Goal: Task Accomplishment & Management: Use online tool/utility

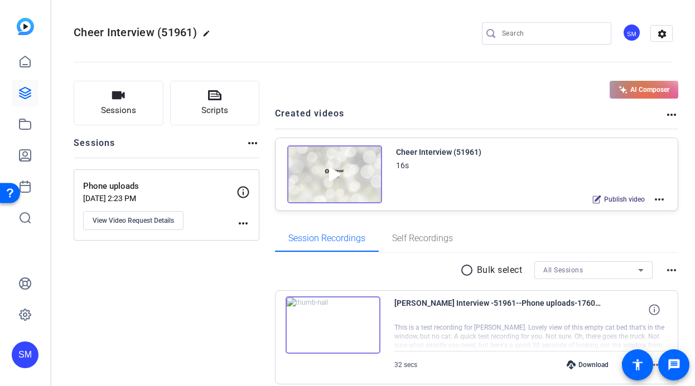
click at [25, 350] on div "SM" at bounding box center [25, 355] width 27 height 27
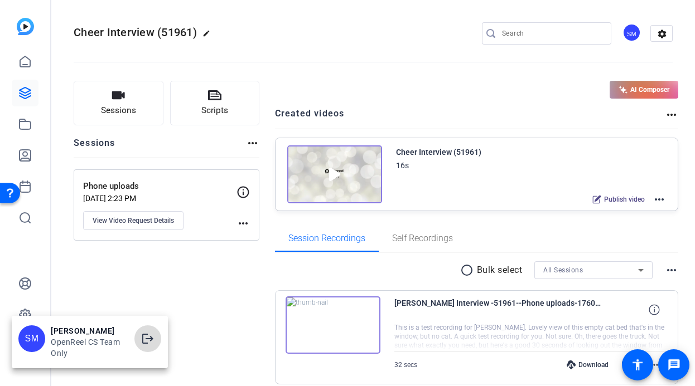
click at [149, 335] on mat-icon "logout" at bounding box center [147, 338] width 13 height 13
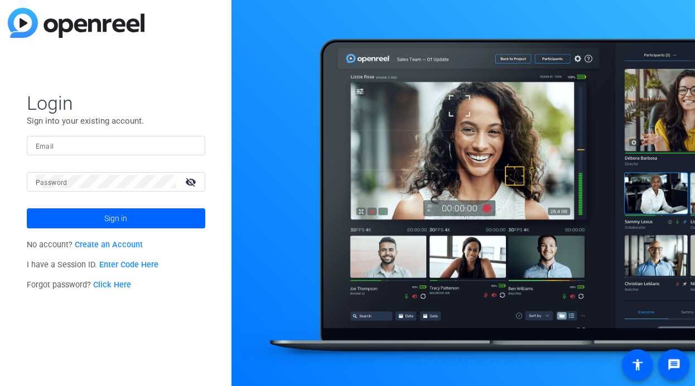
click at [148, 156] on mat-form-field "Email" at bounding box center [116, 154] width 178 height 36
click at [151, 149] on input "Email" at bounding box center [116, 145] width 161 height 13
click at [191, 139] on div at bounding box center [189, 145] width 13 height 13
type input "[EMAIL_ADDRESS][DOMAIN_NAME]"
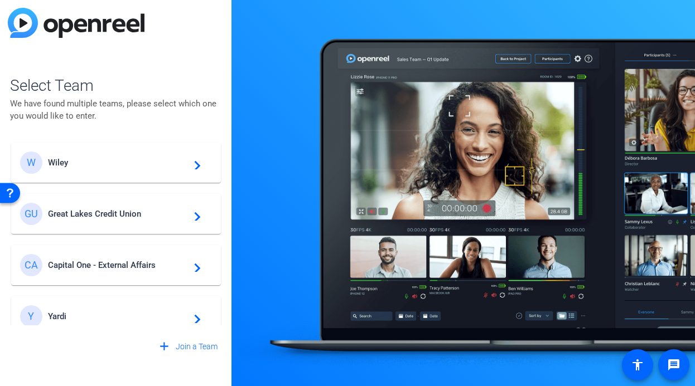
click at [154, 215] on span "Great Lakes Credit Union" at bounding box center [117, 214] width 139 height 10
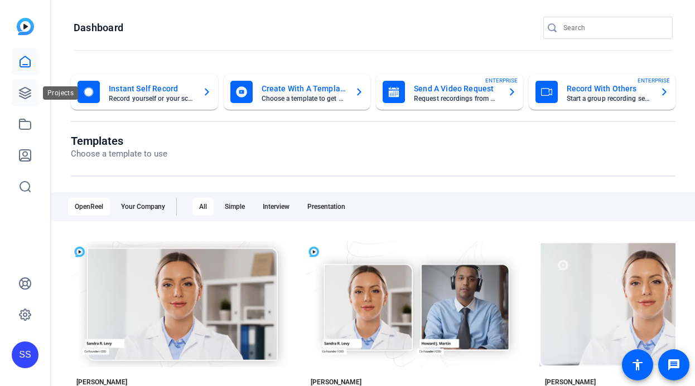
click at [26, 94] on icon at bounding box center [24, 92] width 13 height 13
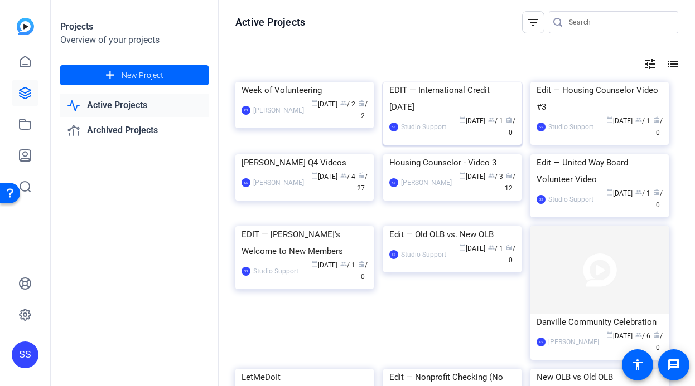
click at [449, 115] on div "EDIT — International Credit [DATE]" at bounding box center [452, 98] width 126 height 33
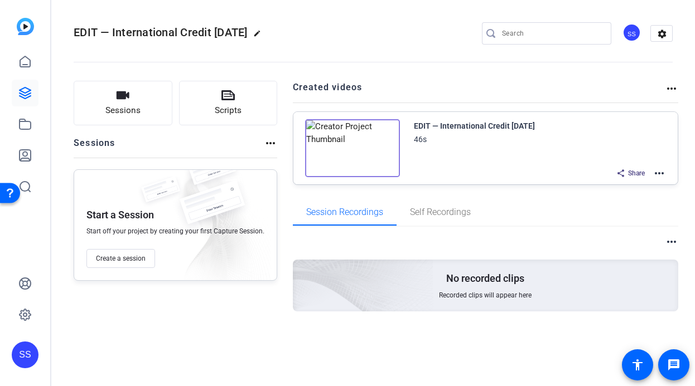
click at [662, 177] on mat-icon "more_horiz" at bounding box center [658, 173] width 13 height 13
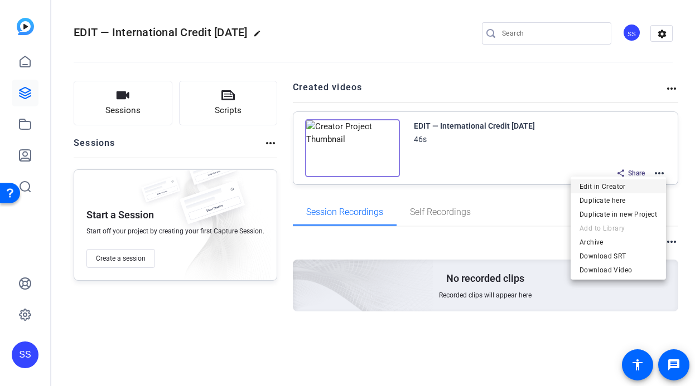
click at [621, 184] on span "Edit in Creator" at bounding box center [617, 186] width 77 height 13
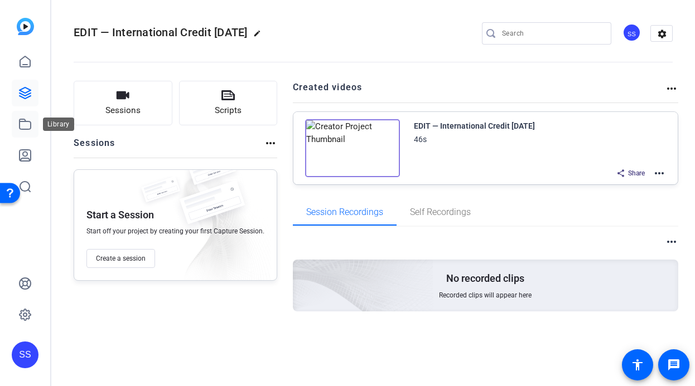
click at [28, 118] on icon at bounding box center [24, 124] width 13 height 13
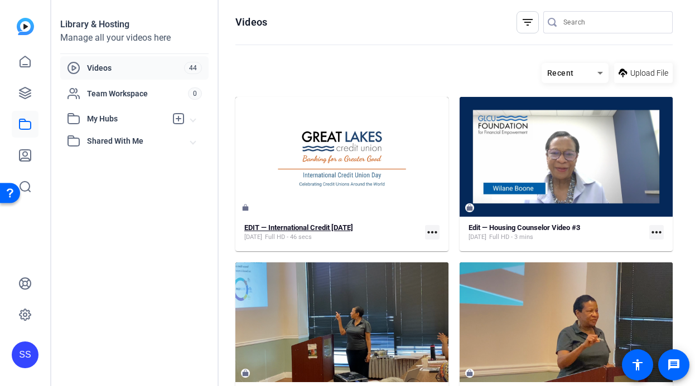
click at [312, 234] on span "Full HD - 46 secs" at bounding box center [288, 237] width 47 height 9
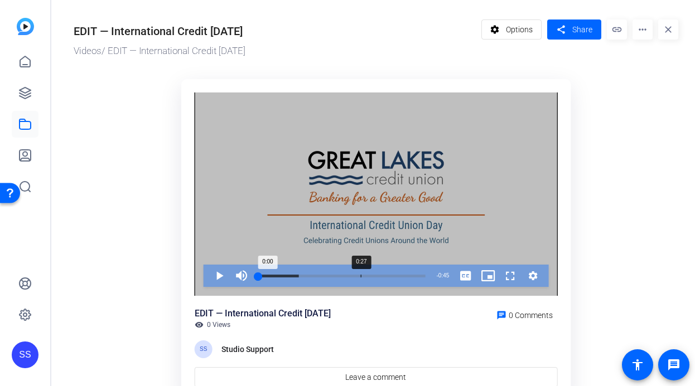
click at [361, 277] on div "0:27" at bounding box center [361, 276] width 1 height 3
